Goal: Task Accomplishment & Management: Use online tool/utility

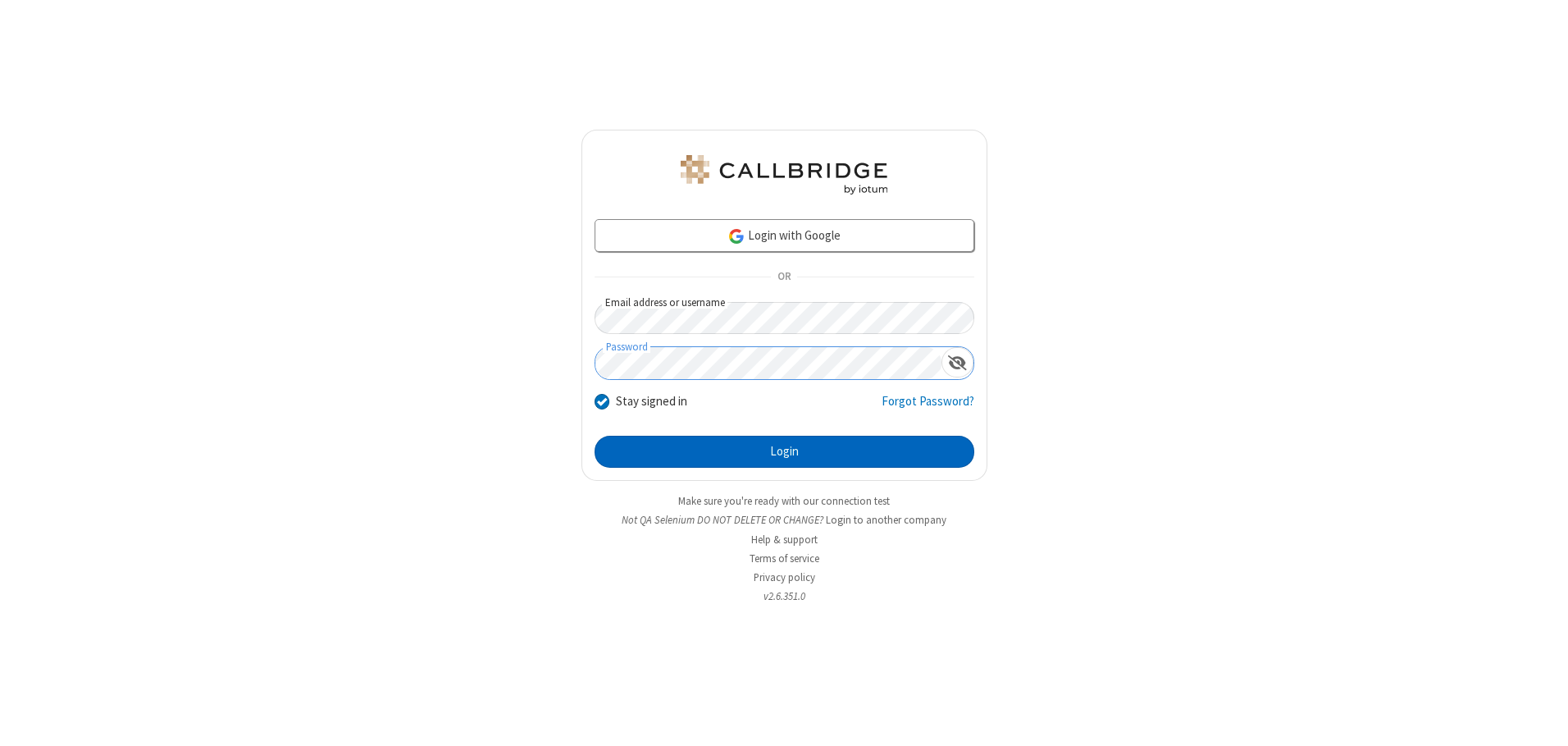
click at [784, 451] on button "Login" at bounding box center [784, 452] width 380 height 33
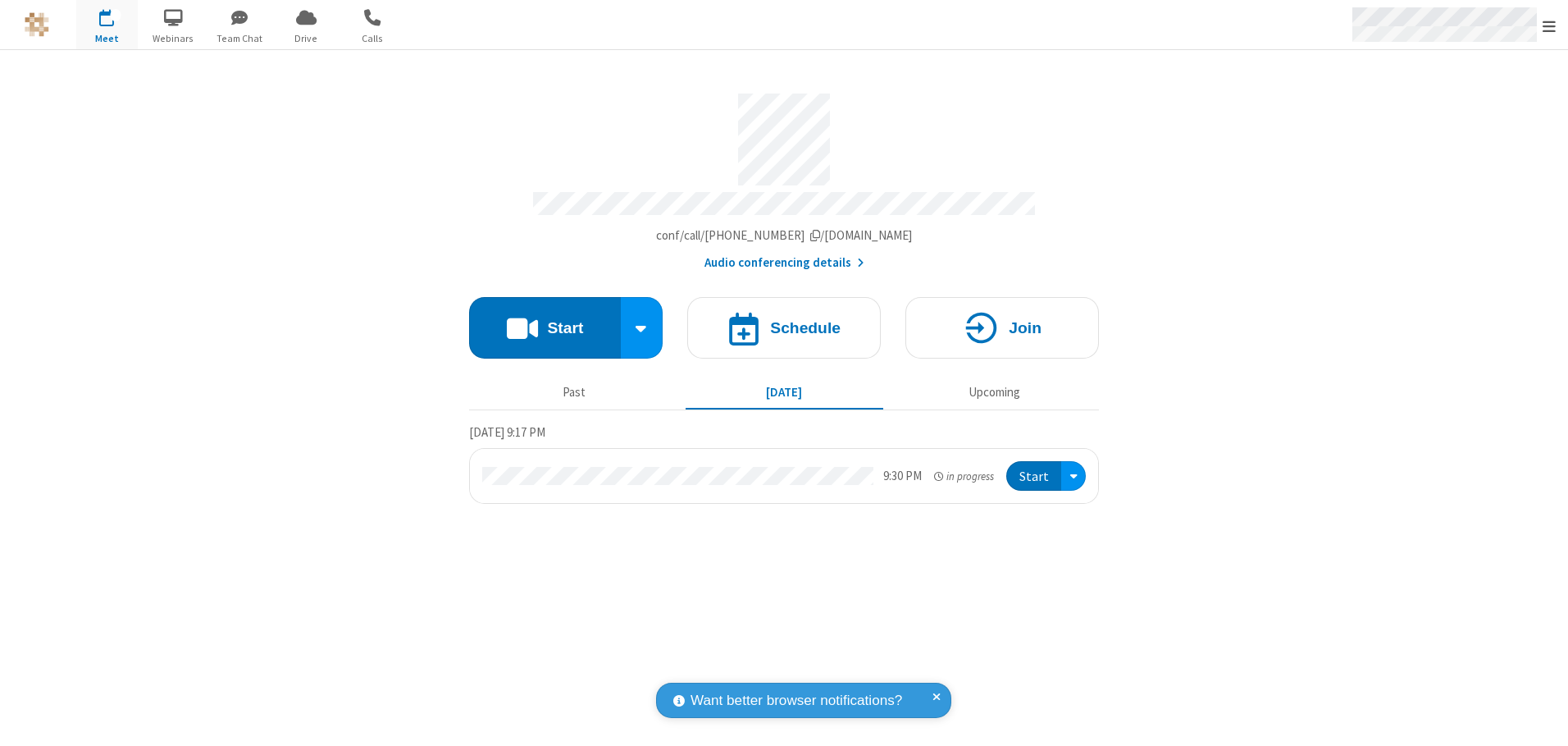
click at [1550, 26] on span "Open menu" at bounding box center [1549, 27] width 13 height 16
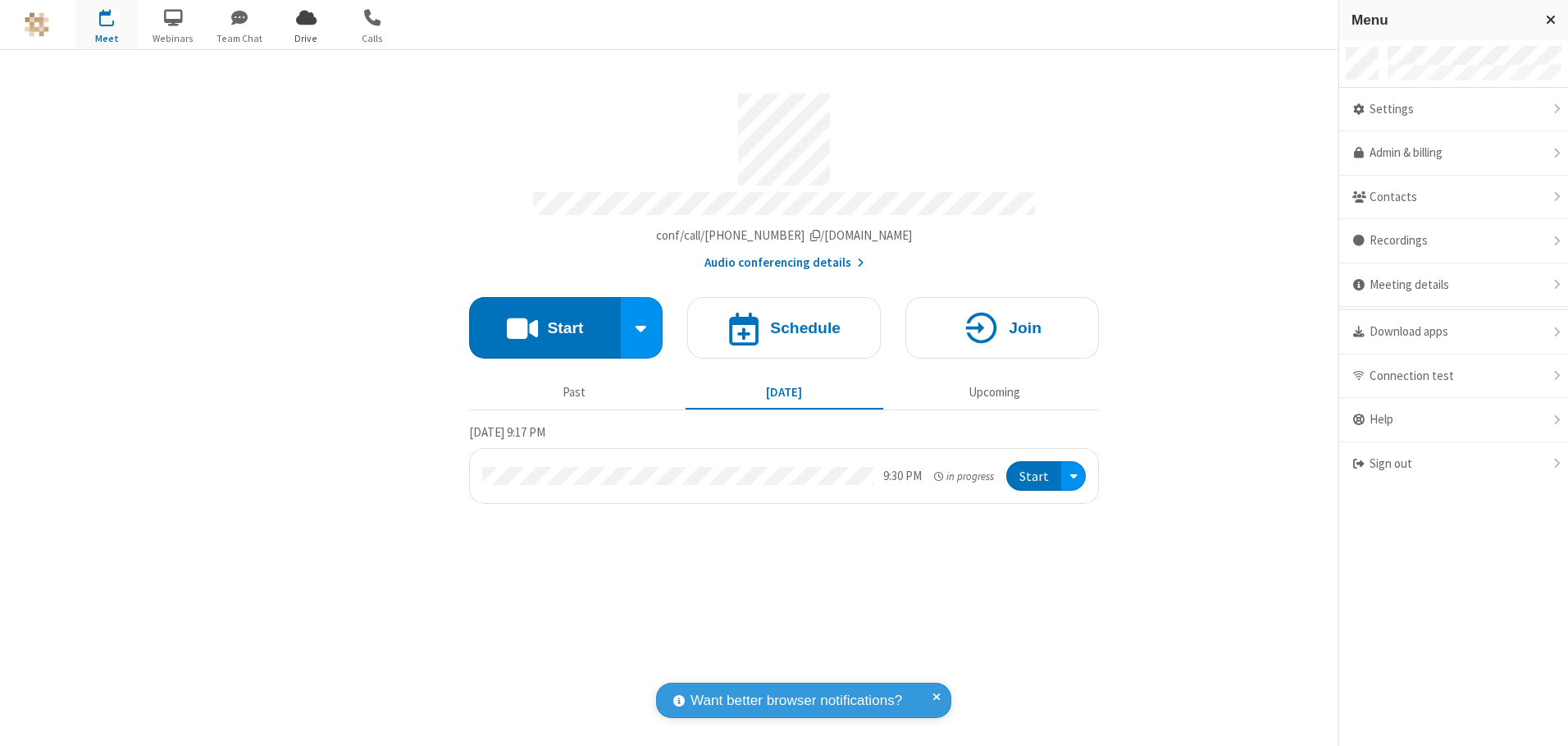
click at [306, 38] on span "Drive" at bounding box center [306, 38] width 61 height 15
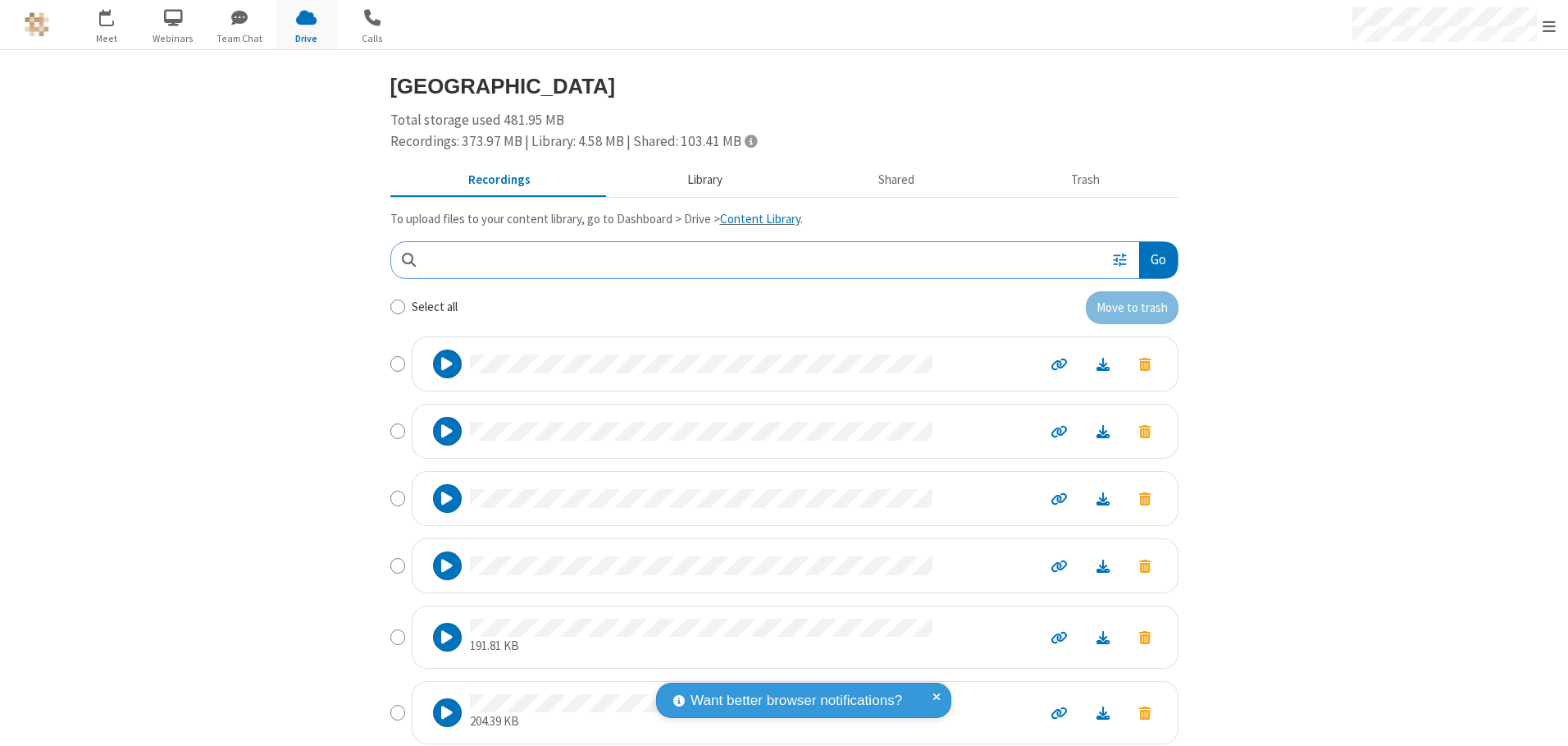
click at [696, 179] on button "Library" at bounding box center [704, 180] width 192 height 31
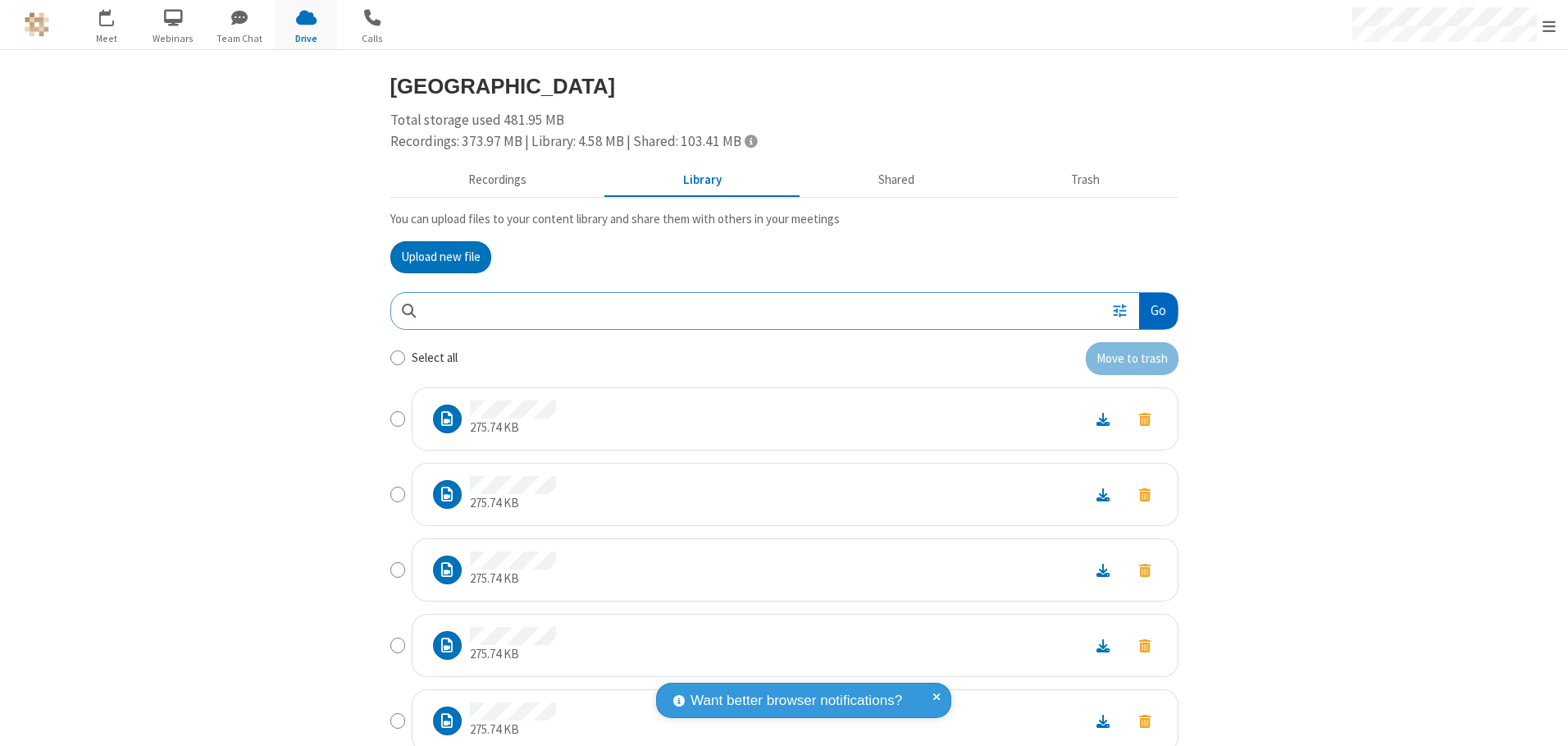
click at [1152, 310] on button "Go" at bounding box center [1157, 311] width 38 height 37
click at [434, 257] on button "Upload new file" at bounding box center [441, 258] width 101 height 33
